Goal: Information Seeking & Learning: Stay updated

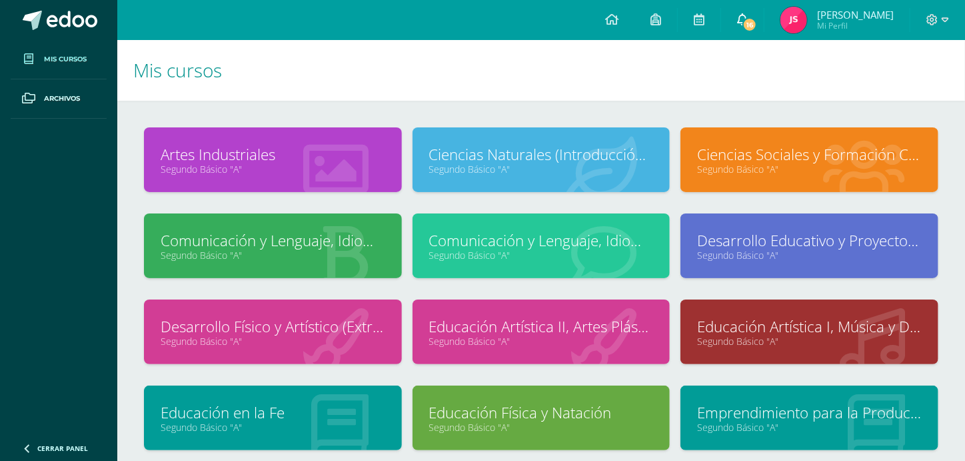
click at [748, 21] on icon at bounding box center [742, 19] width 11 height 12
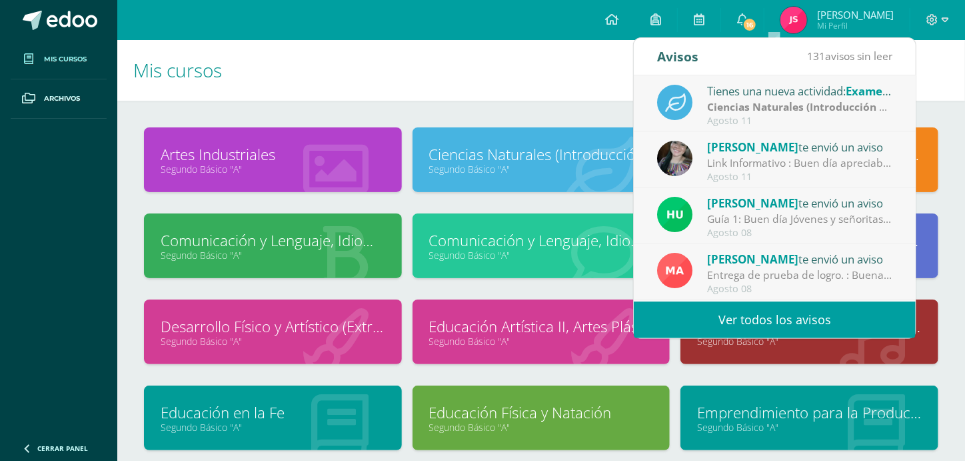
click at [743, 332] on link "Ver todos los avisos" at bounding box center [775, 319] width 282 height 37
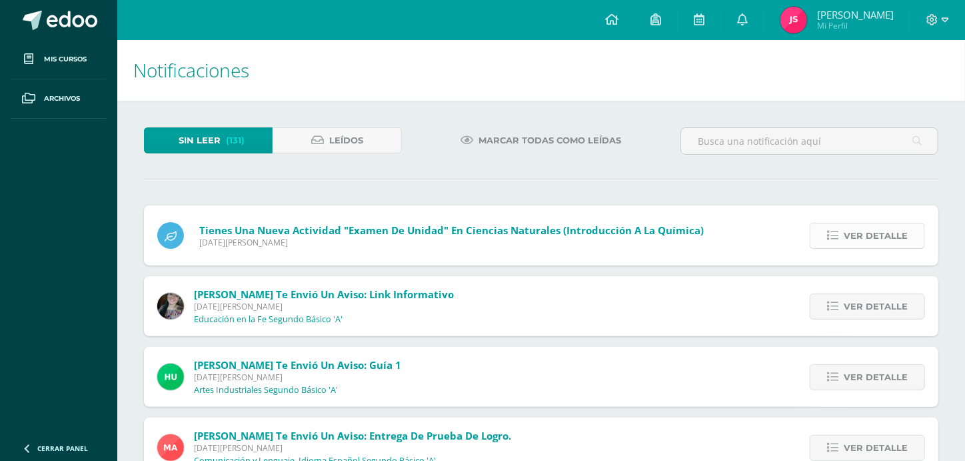
click at [876, 226] on span "Ver detalle" at bounding box center [876, 235] width 64 height 25
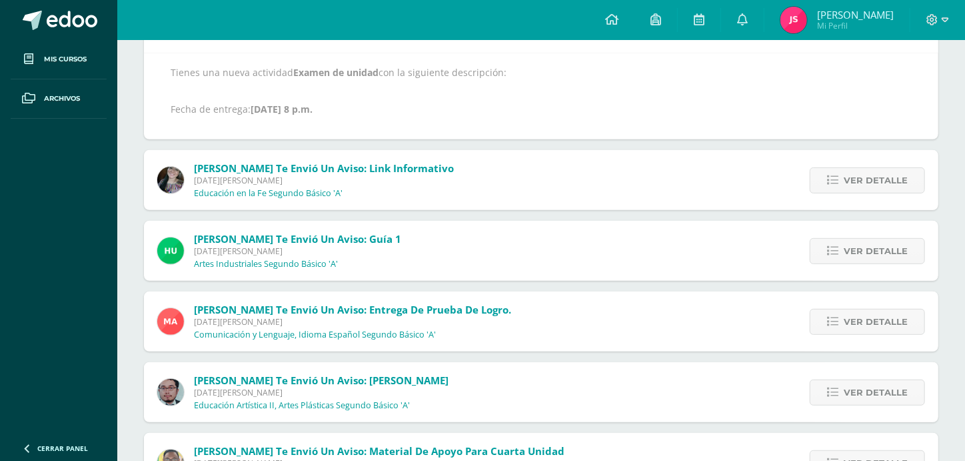
scroll to position [213, 0]
click at [866, 171] on span "Ver detalle" at bounding box center [876, 179] width 64 height 25
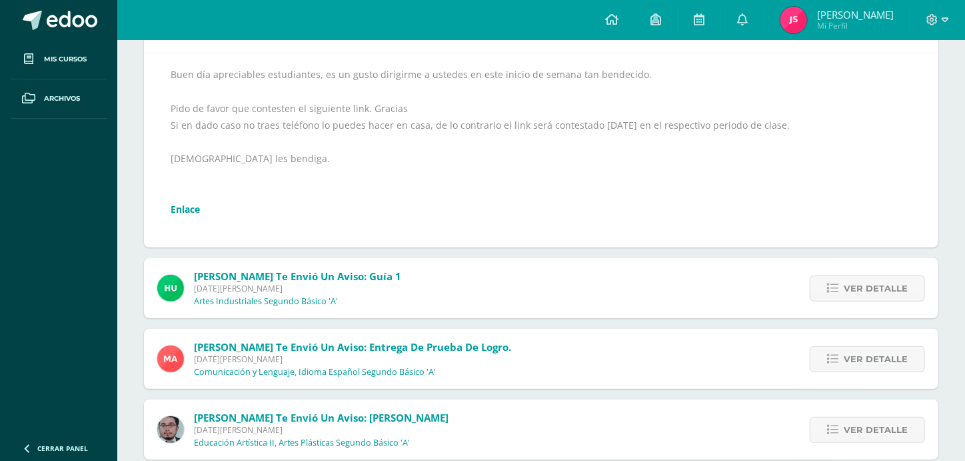
scroll to position [153, 0]
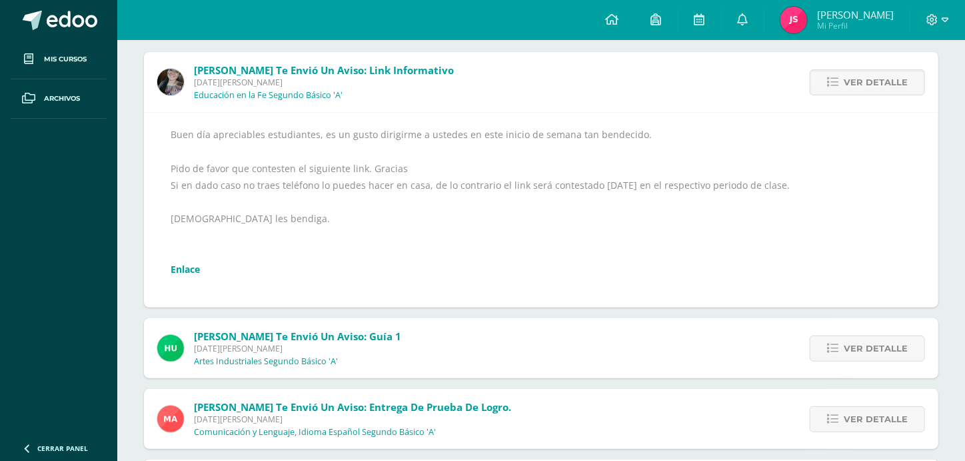
click at [192, 269] on link "Enlace" at bounding box center [185, 269] width 29 height 13
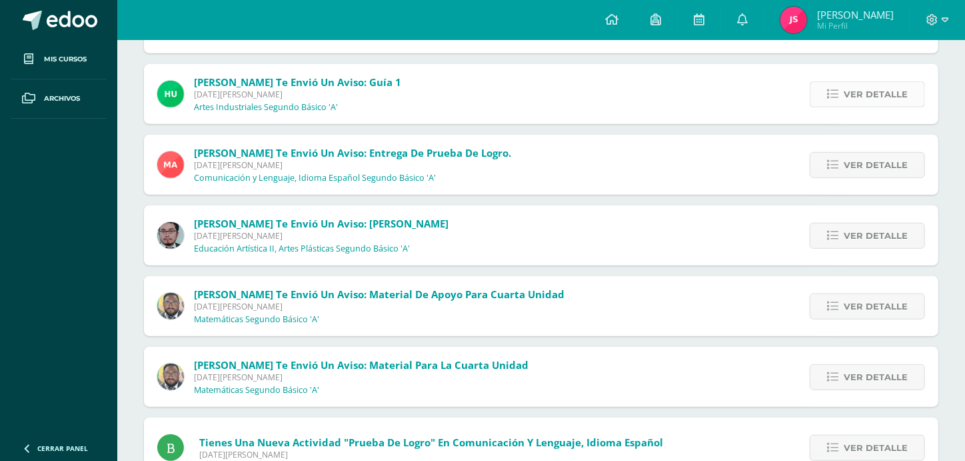
click at [841, 83] on link "Ver detalle" at bounding box center [867, 94] width 115 height 26
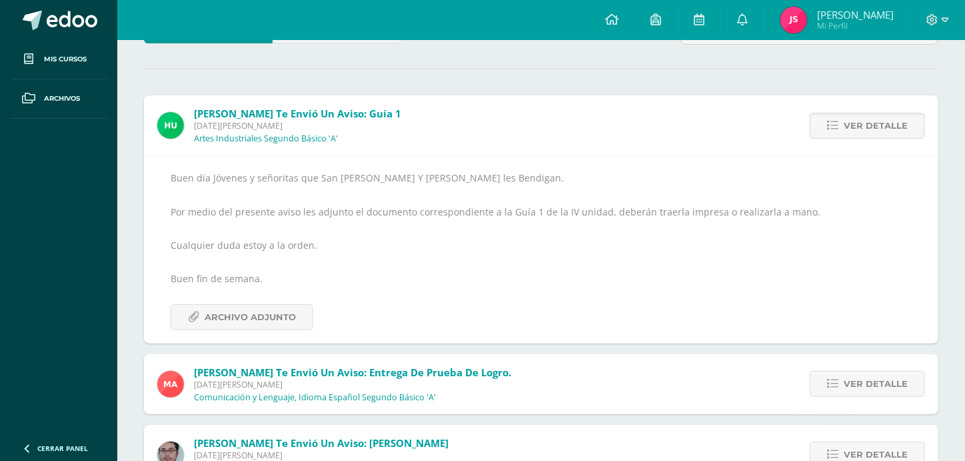
scroll to position [136, 0]
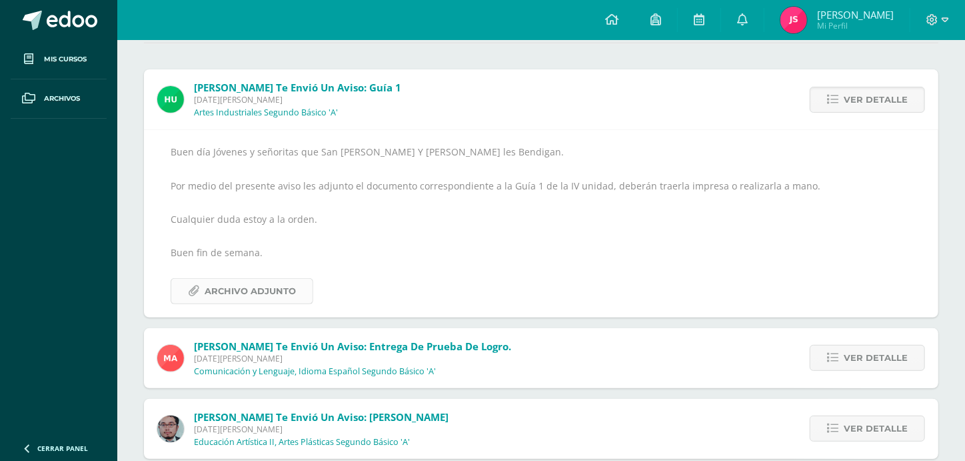
click at [283, 291] on span "Archivo Adjunto" at bounding box center [250, 291] width 91 height 25
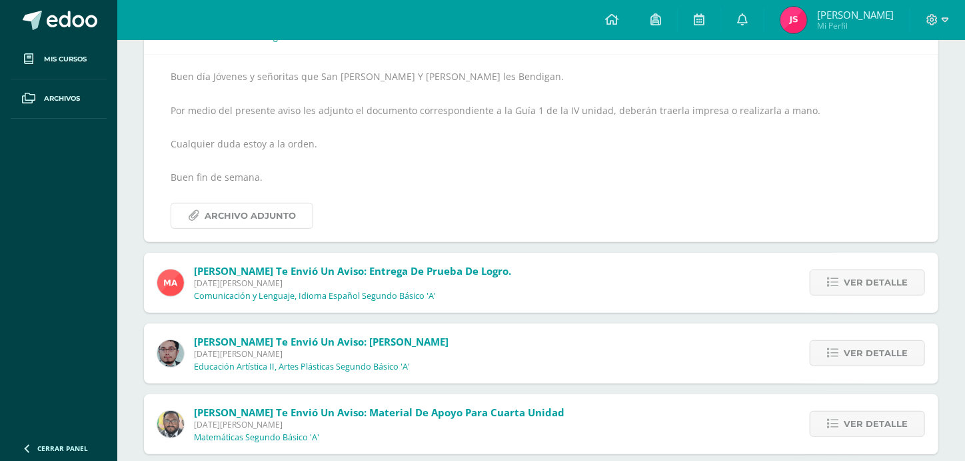
scroll to position [215, 0]
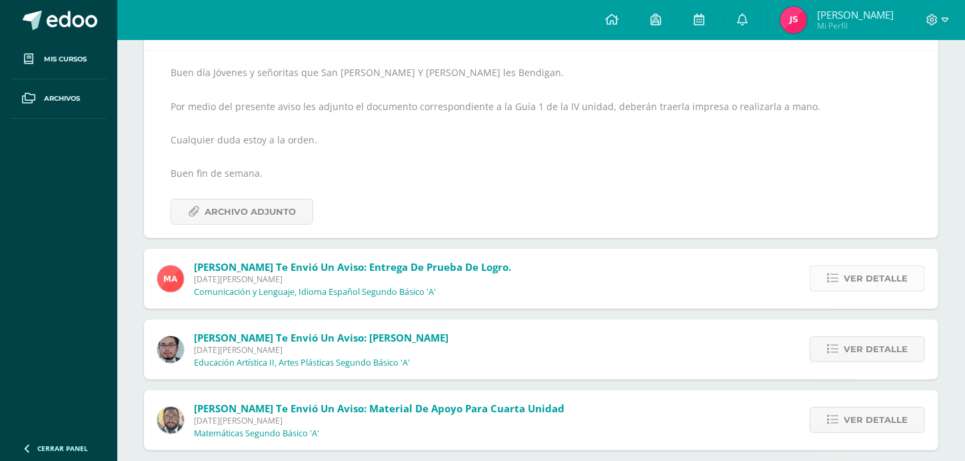
click at [838, 277] on icon at bounding box center [832, 278] width 11 height 11
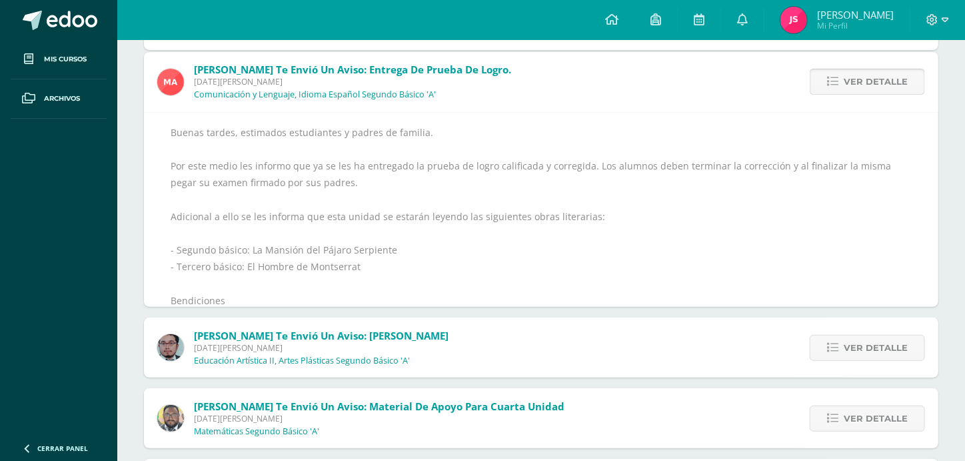
scroll to position [155, 0]
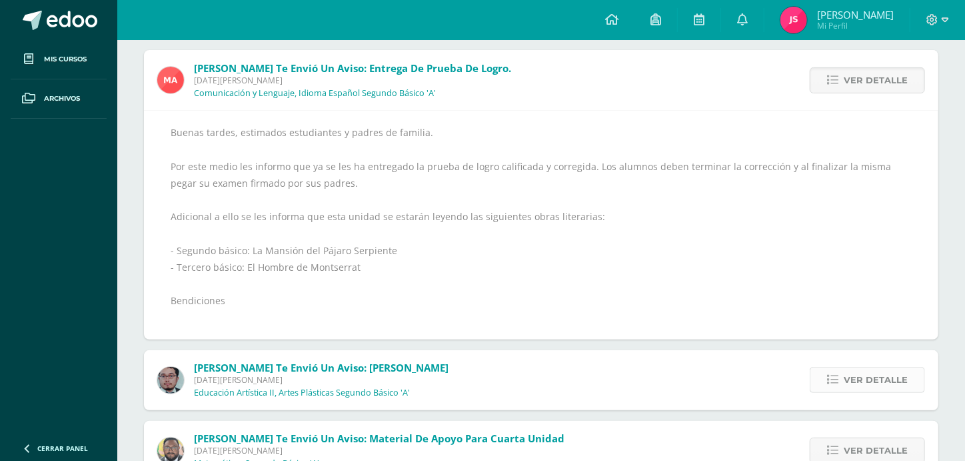
click at [859, 372] on span "Ver detalle" at bounding box center [876, 379] width 64 height 25
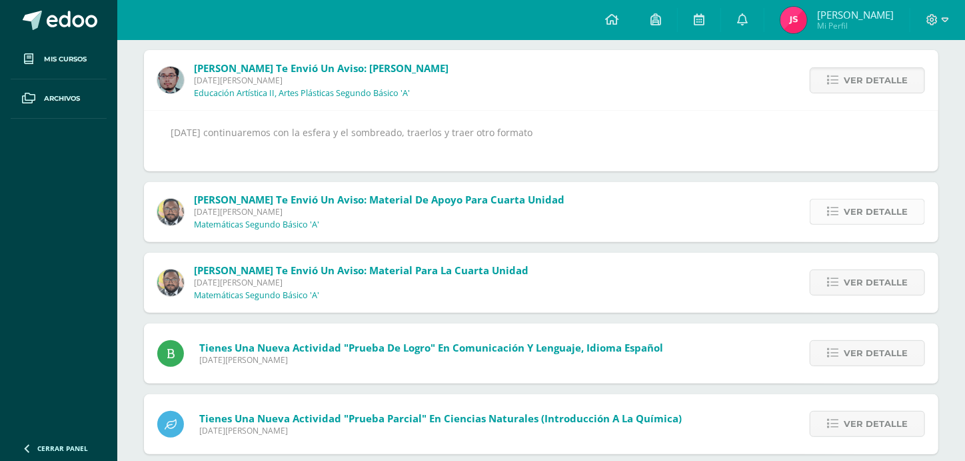
click at [862, 215] on span "Ver detalle" at bounding box center [876, 211] width 64 height 25
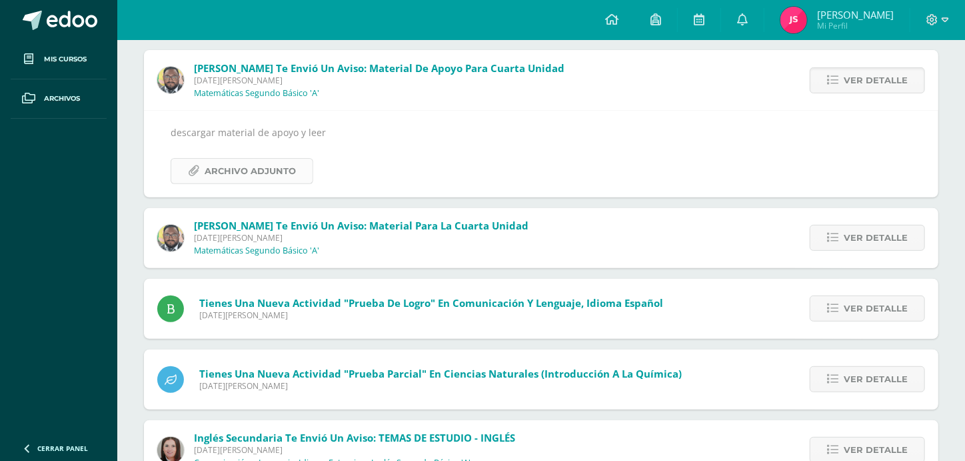
click at [285, 175] on span "Archivo Adjunto" at bounding box center [250, 171] width 91 height 25
click at [835, 235] on icon at bounding box center [832, 237] width 11 height 11
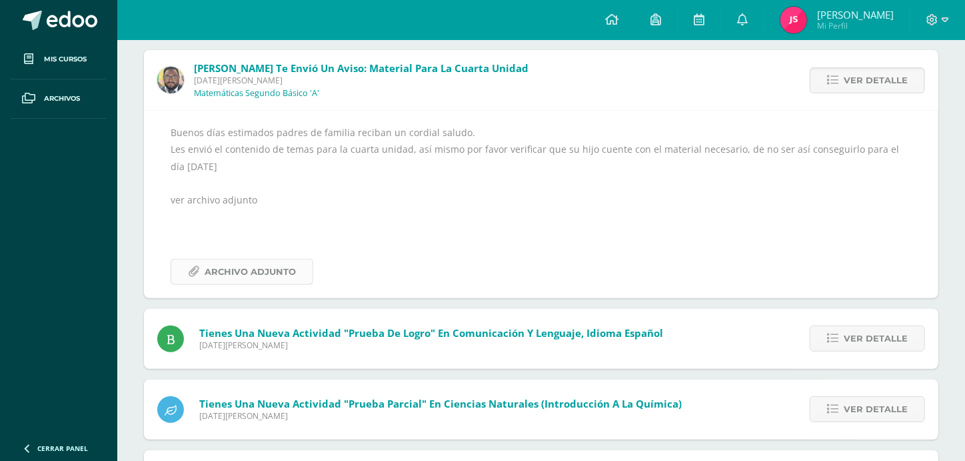
click at [270, 276] on span "Archivo Adjunto" at bounding box center [250, 271] width 91 height 25
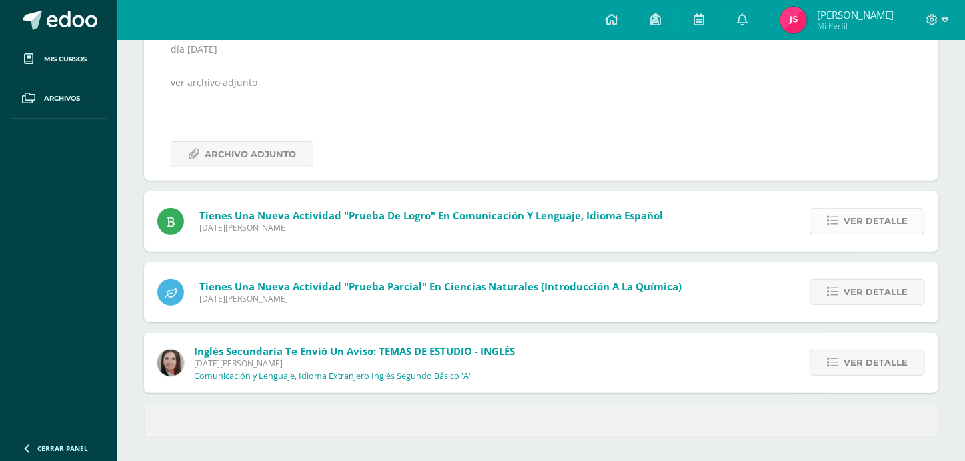
click at [838, 215] on icon at bounding box center [832, 220] width 11 height 11
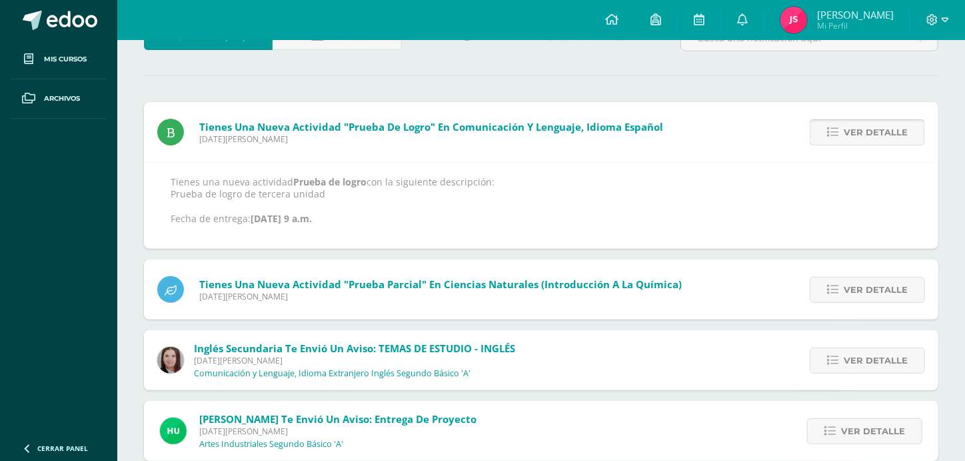
scroll to position [196, 0]
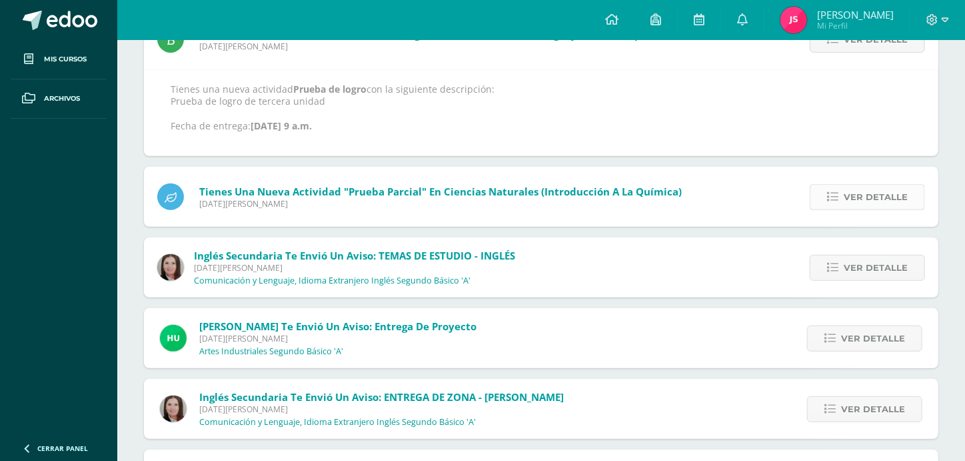
click at [861, 196] on span "Ver detalle" at bounding box center [876, 197] width 64 height 25
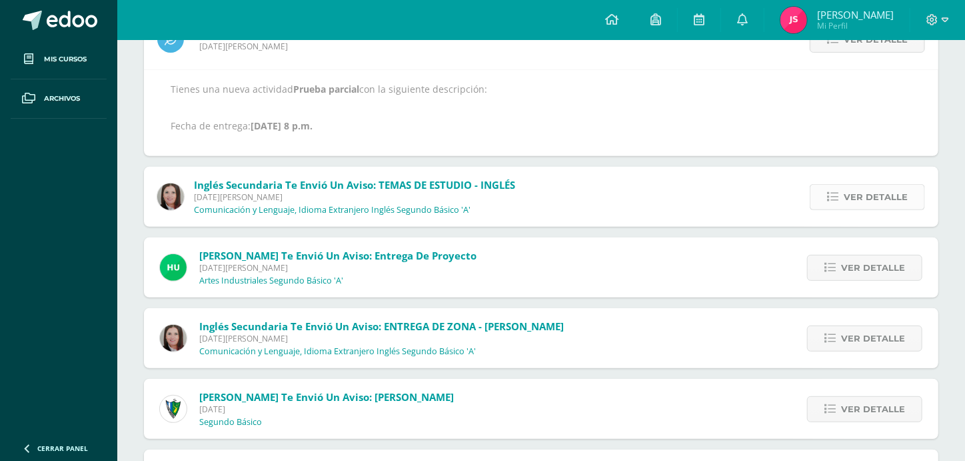
click at [860, 194] on span "Ver detalle" at bounding box center [876, 197] width 64 height 25
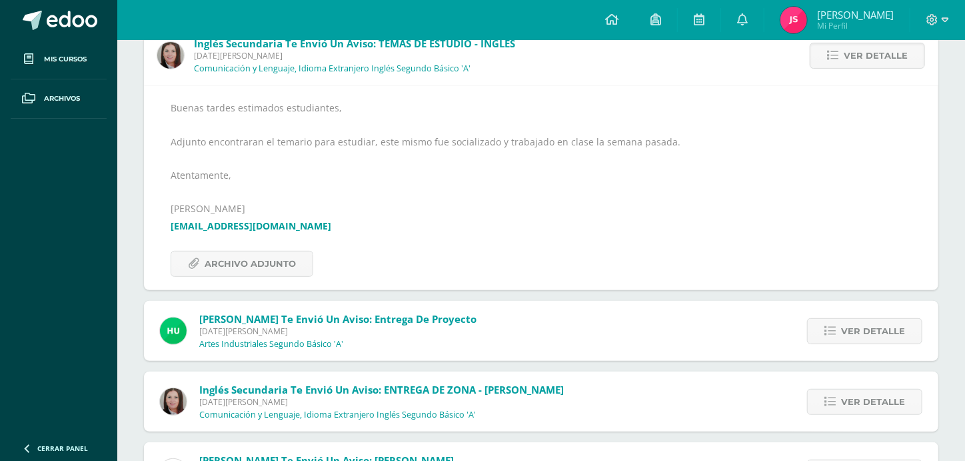
scroll to position [182, 0]
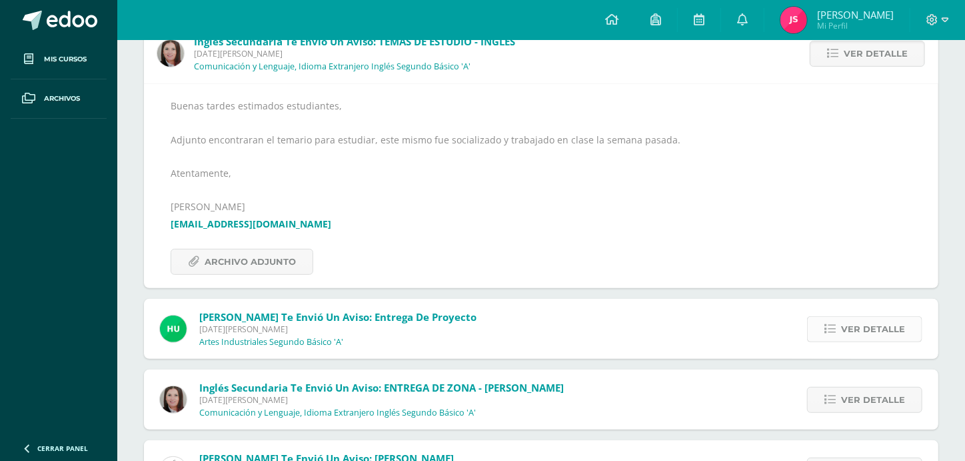
click at [839, 332] on link "Ver detalle" at bounding box center [864, 329] width 115 height 26
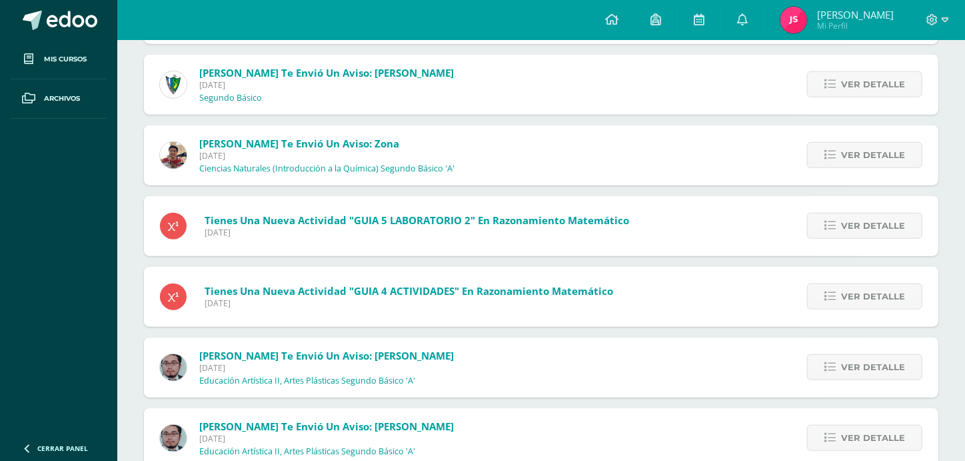
scroll to position [538, 0]
click at [849, 154] on span "Ver detalle" at bounding box center [873, 155] width 64 height 25
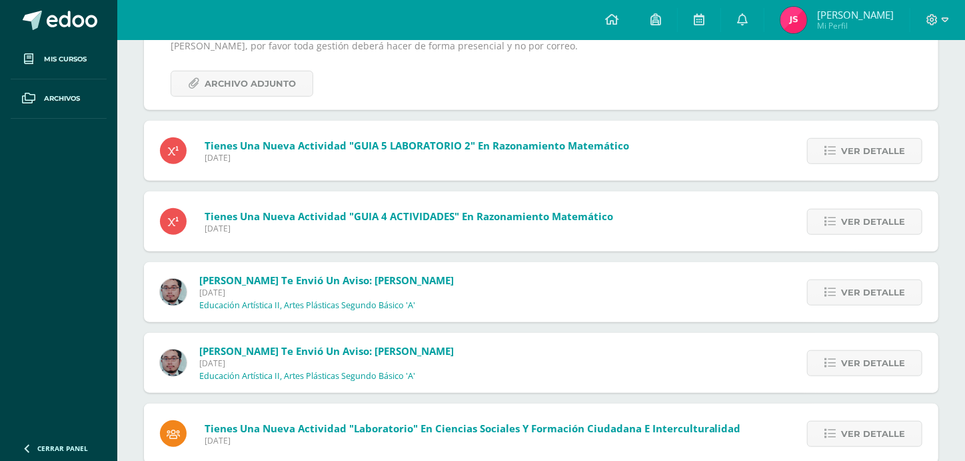
scroll to position [221, 0]
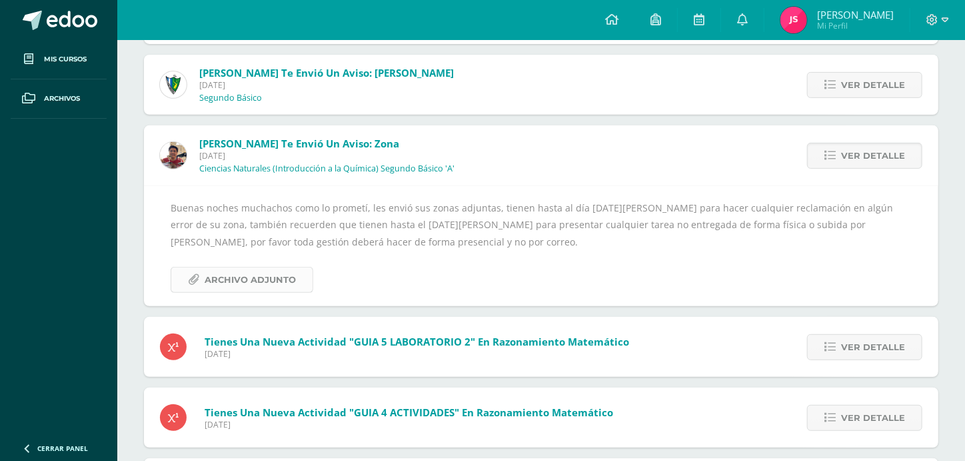
click at [276, 279] on span "Archivo Adjunto" at bounding box center [250, 279] width 91 height 25
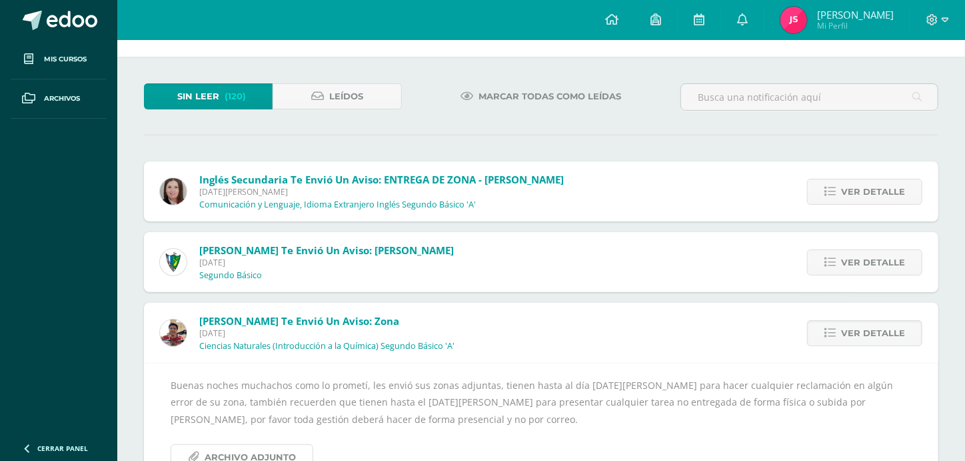
scroll to position [0, 0]
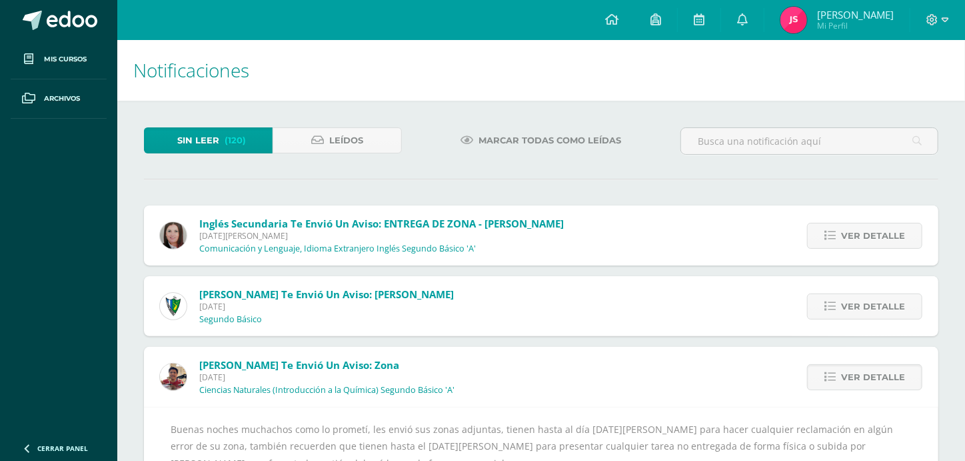
click at [499, 146] on span "Marcar todas como leídas" at bounding box center [550, 140] width 143 height 25
